Goal: Task Accomplishment & Management: Manage account settings

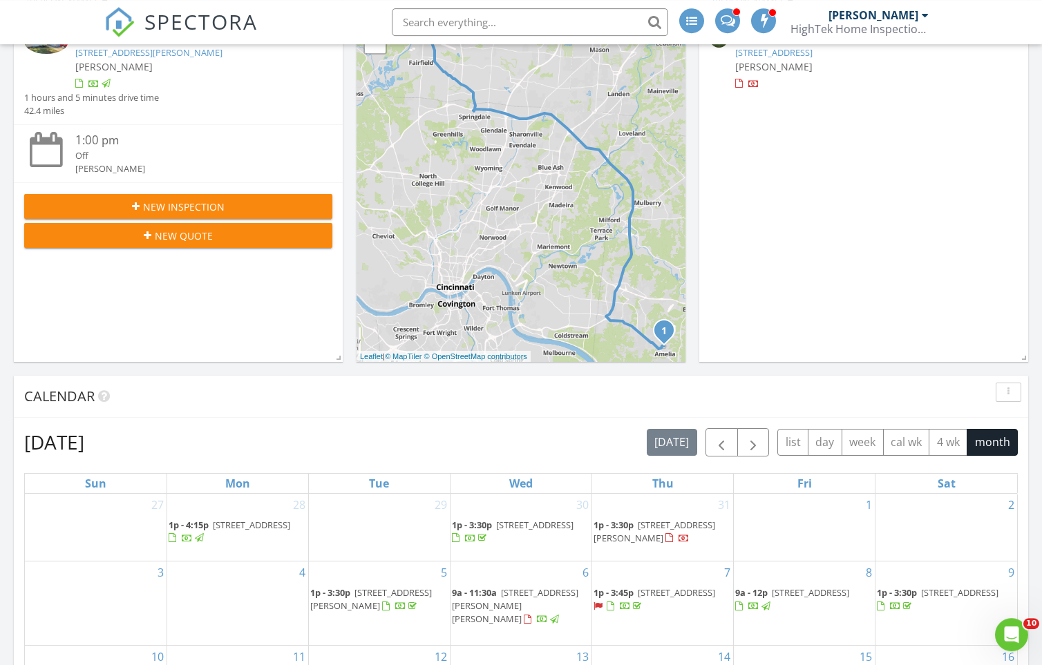
scroll to position [66, 0]
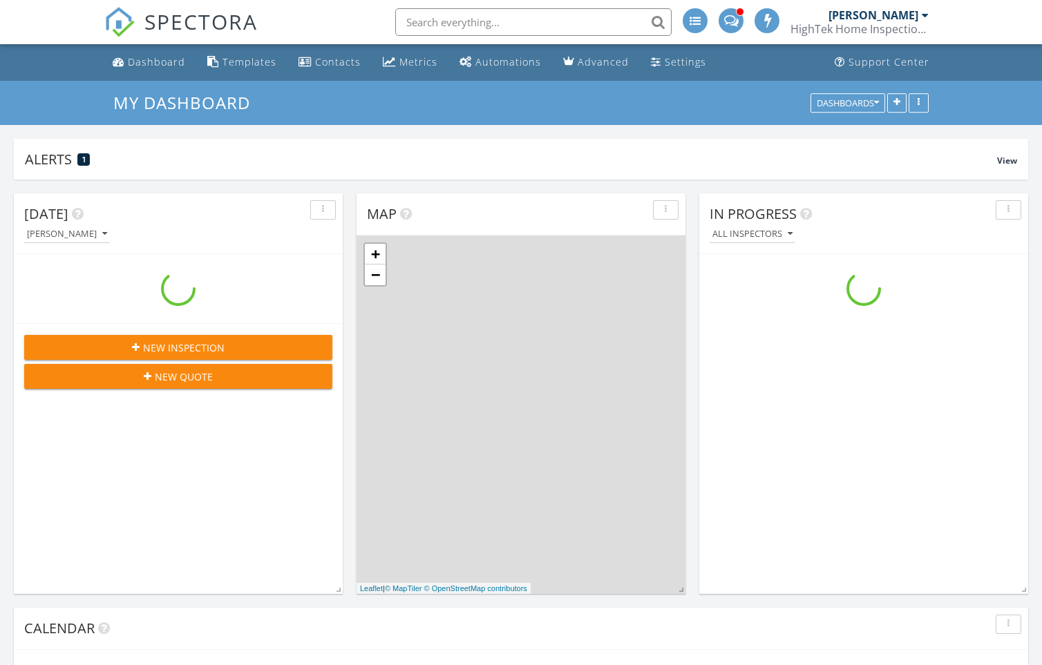
scroll to position [1580, 1053]
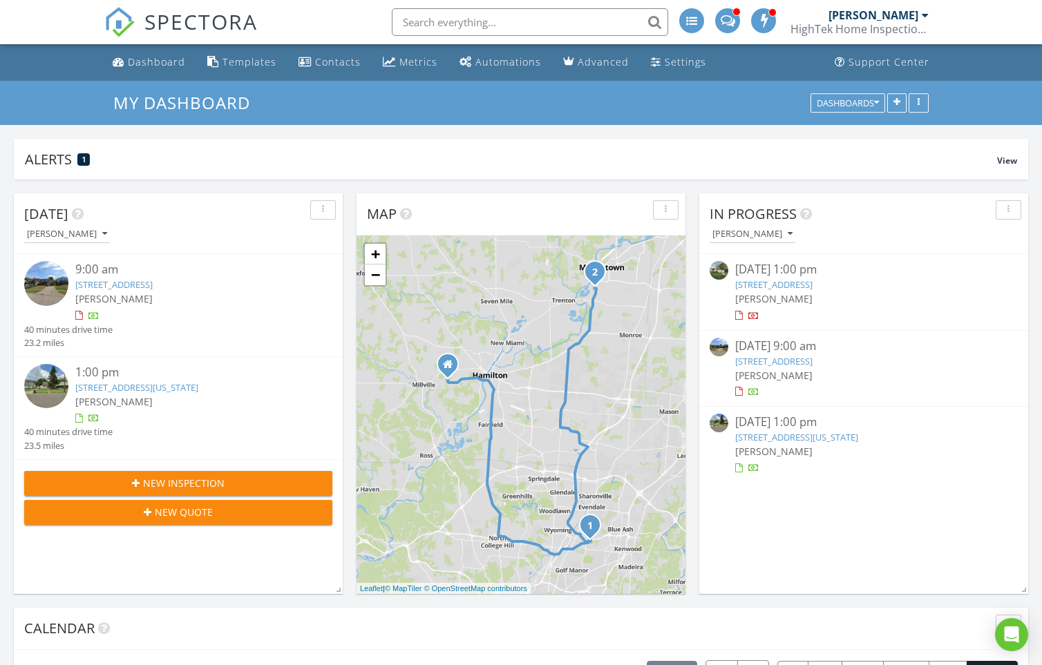
click at [153, 290] on link "1146 Oldwick Dr, Reading, OH 45215" at bounding box center [113, 284] width 77 height 12
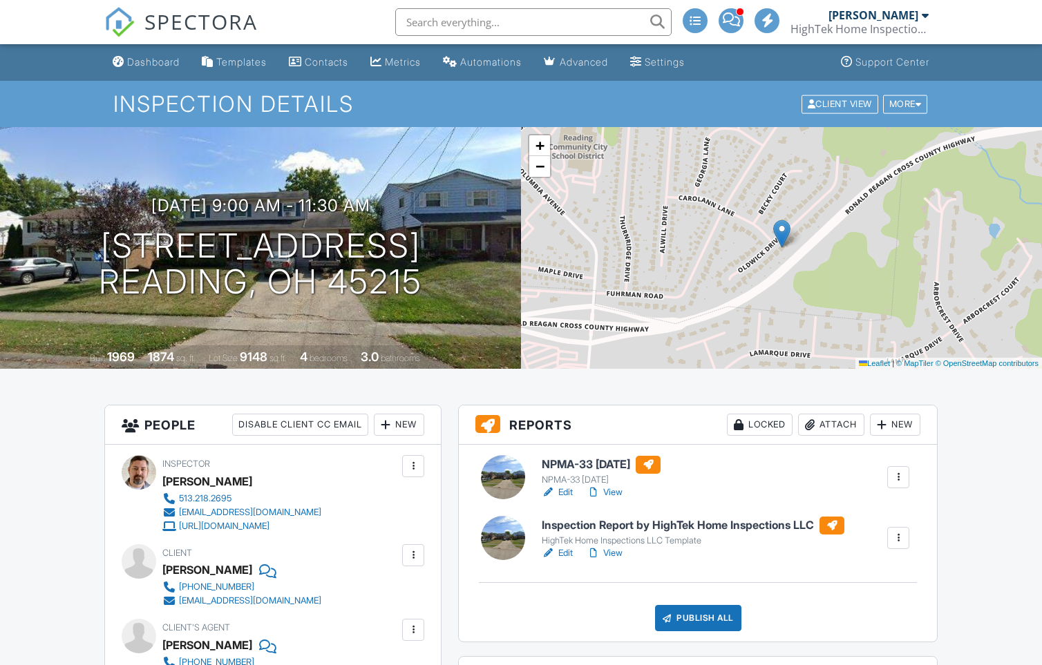
scroll to position [133, 0]
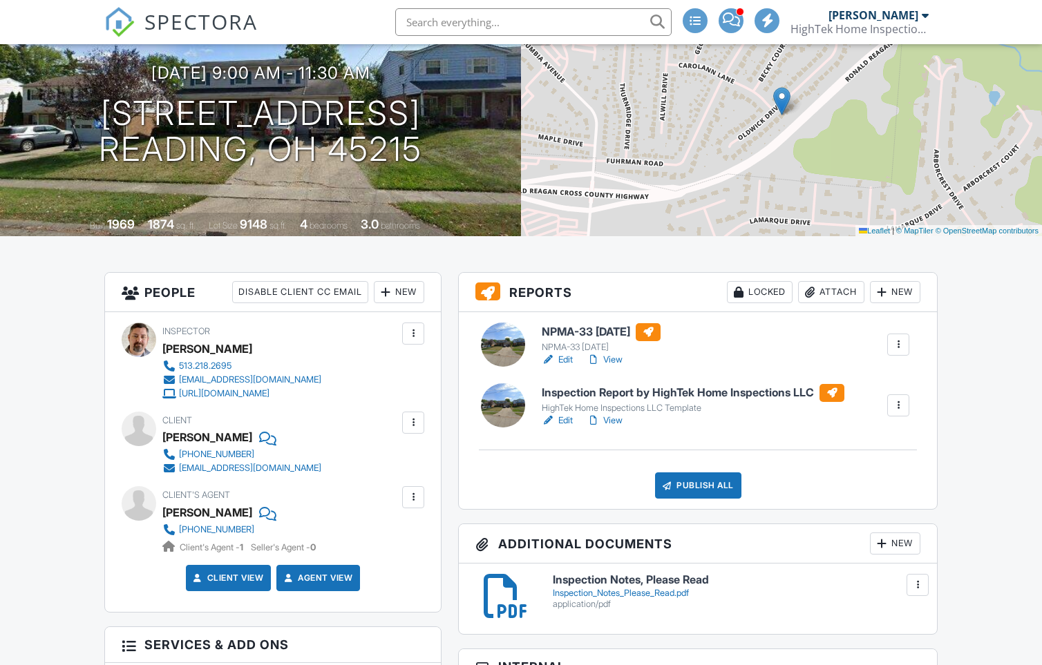
click at [614, 423] on link "View" at bounding box center [605, 421] width 36 height 14
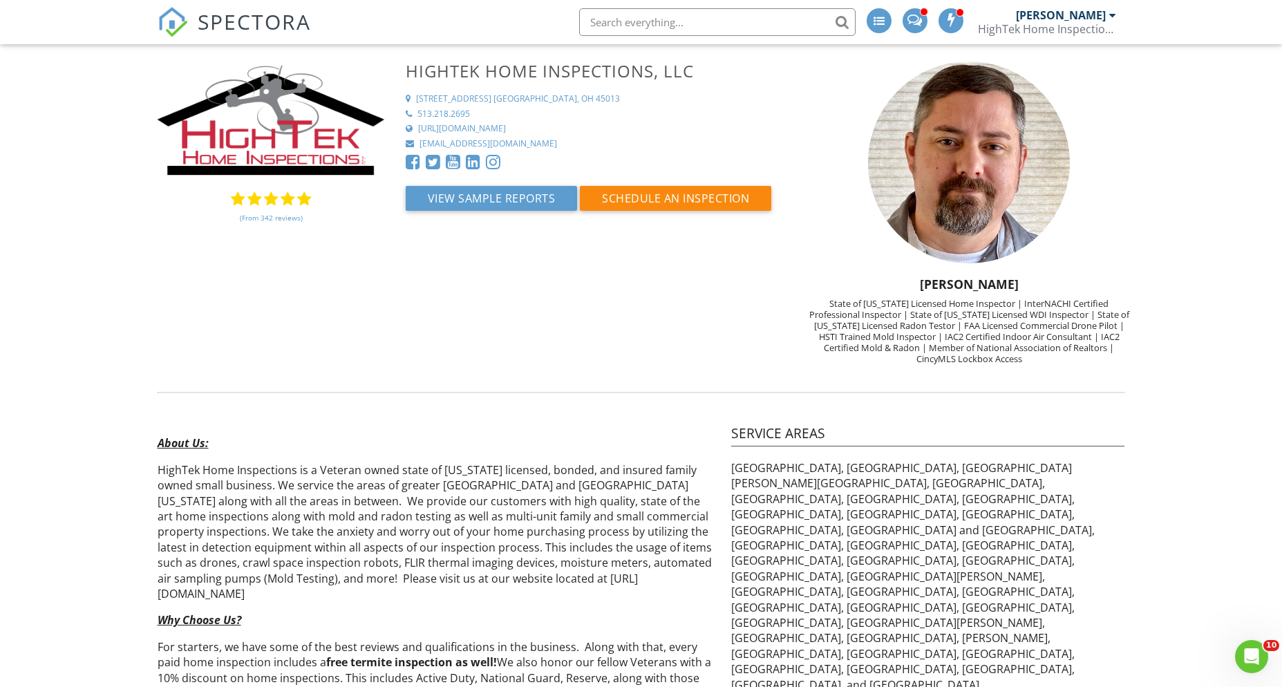
click at [221, 20] on span "SPECTORA" at bounding box center [254, 21] width 113 height 29
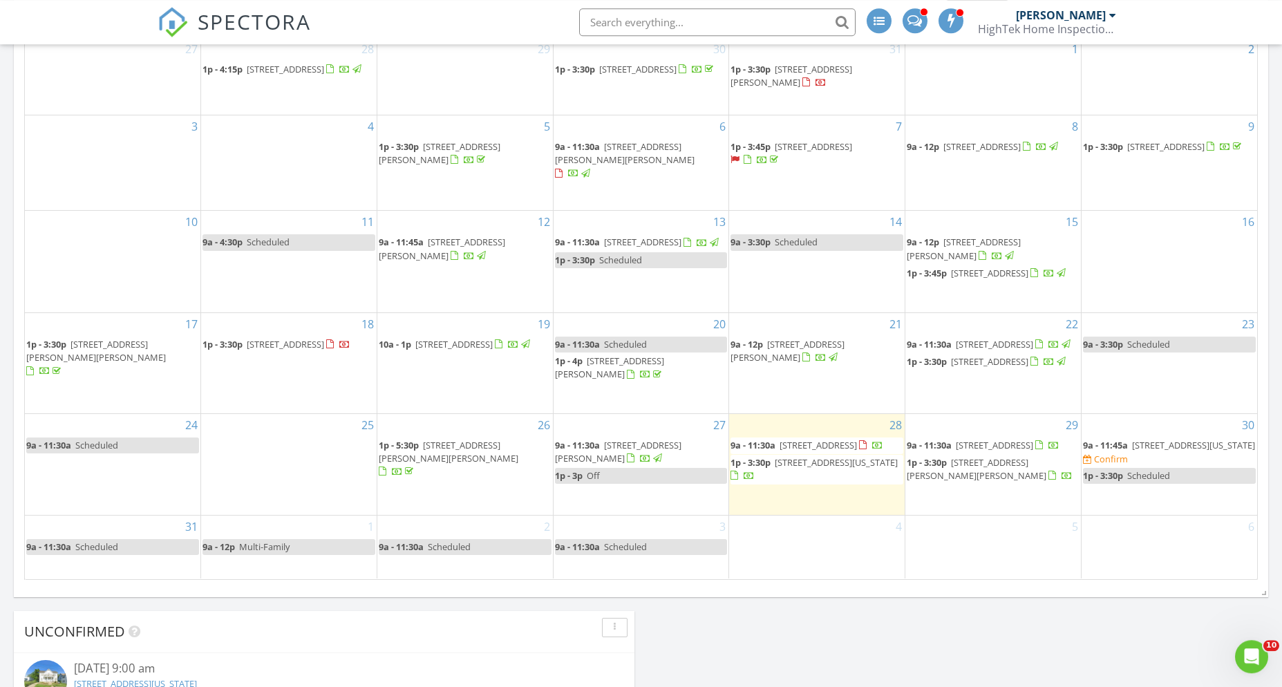
scroll to position [697, 0]
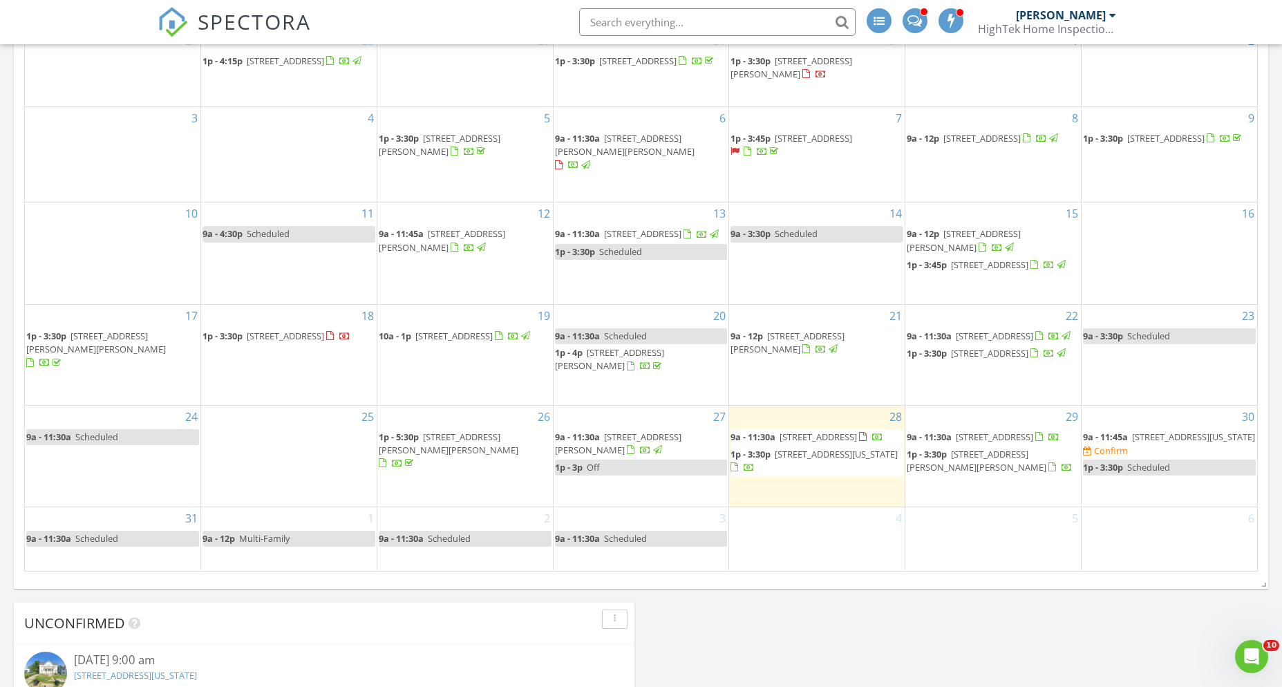
click at [799, 434] on span "1146 Oldwick Dr, Reading 45215" at bounding box center [817, 436] width 77 height 12
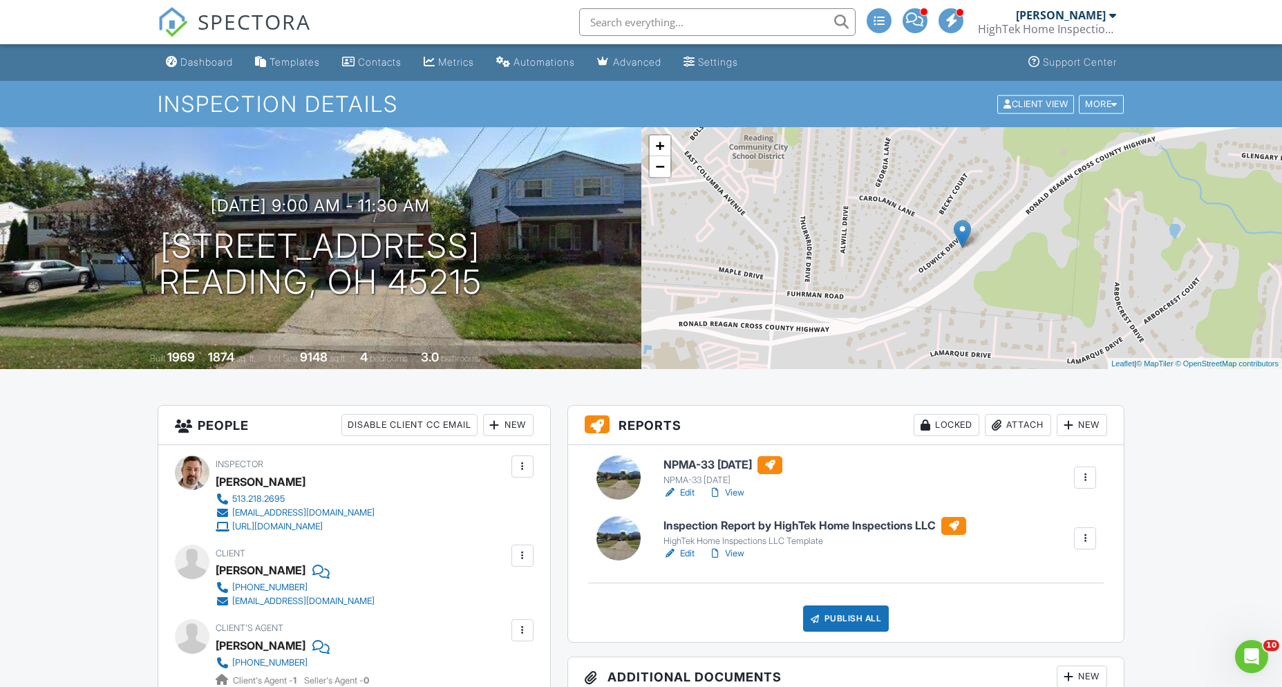
scroll to position [66, 0]
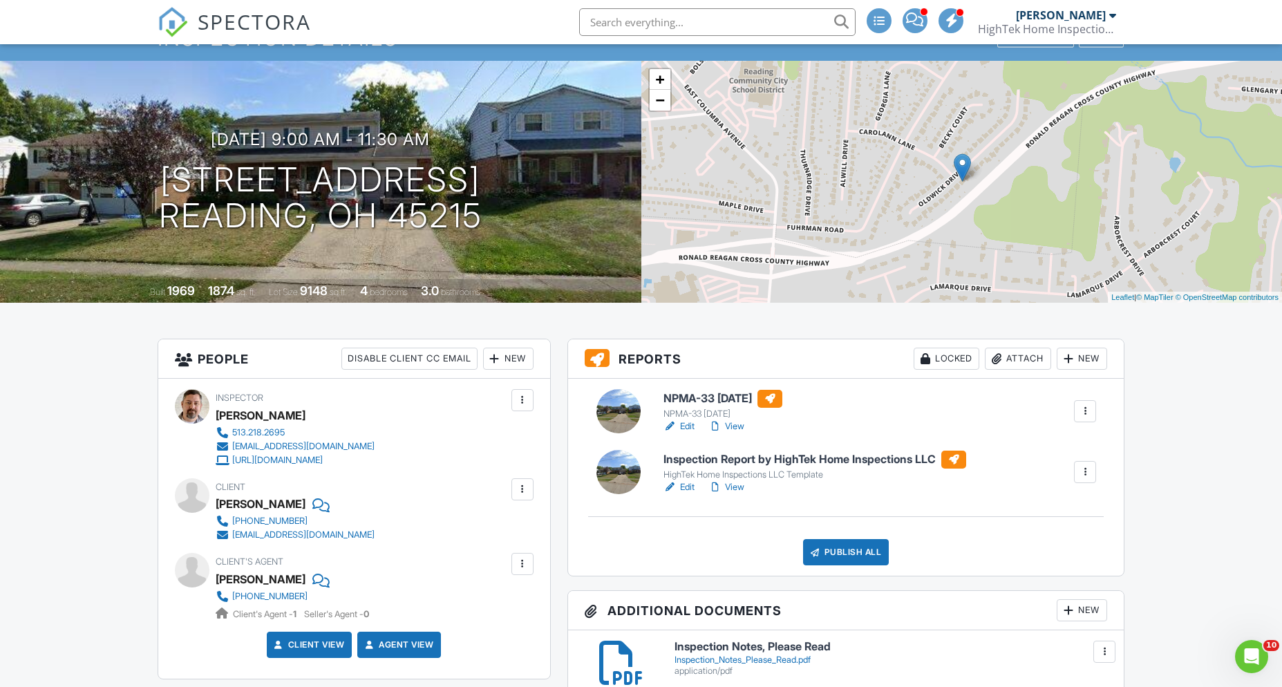
click at [688, 489] on link "Edit" at bounding box center [678, 487] width 31 height 14
